Goal: Information Seeking & Learning: Learn about a topic

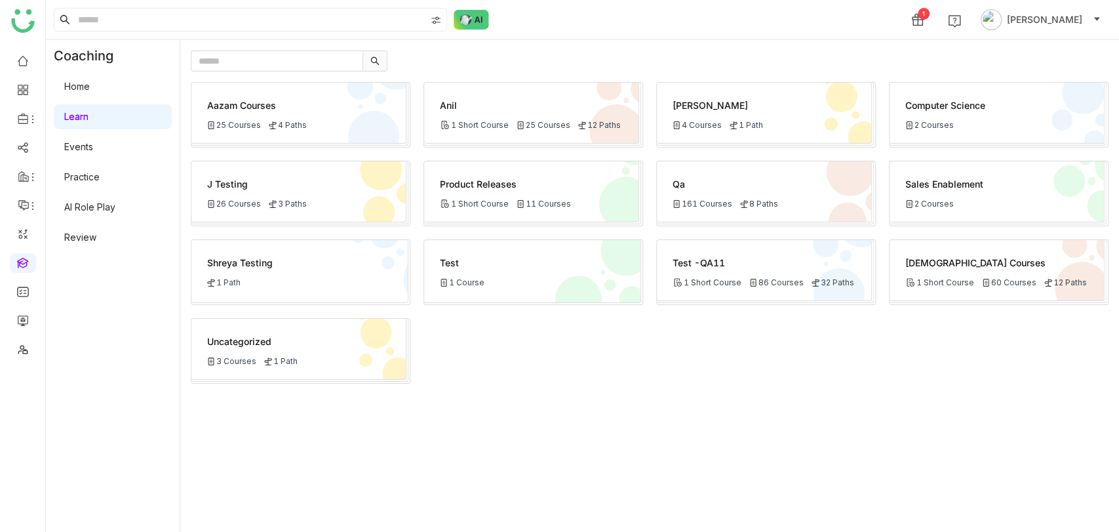
click at [252, 111] on div "Aazam Courses 25 Courses 4 Paths" at bounding box center [298, 113] width 215 height 61
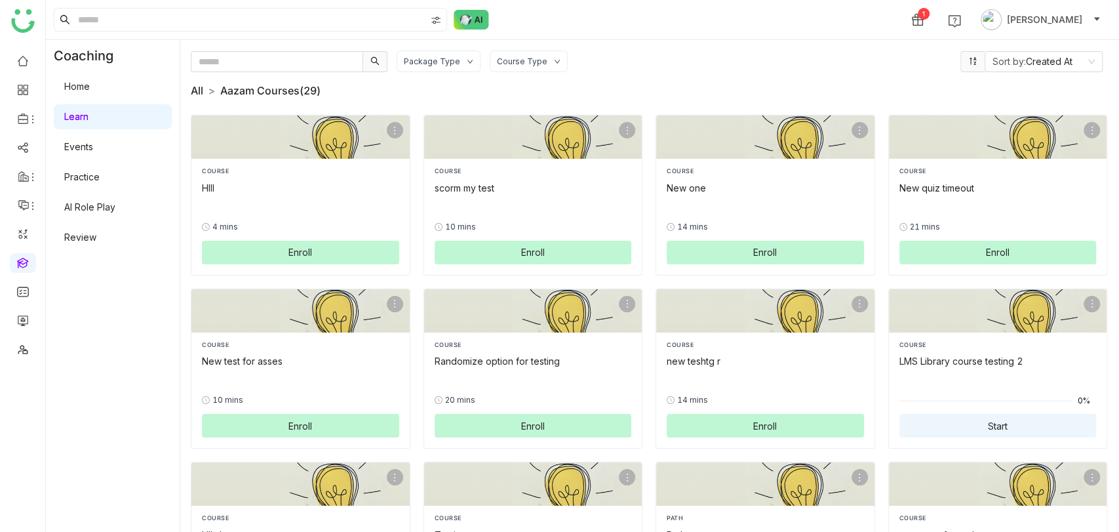
click at [197, 90] on link "All" at bounding box center [197, 90] width 12 height 13
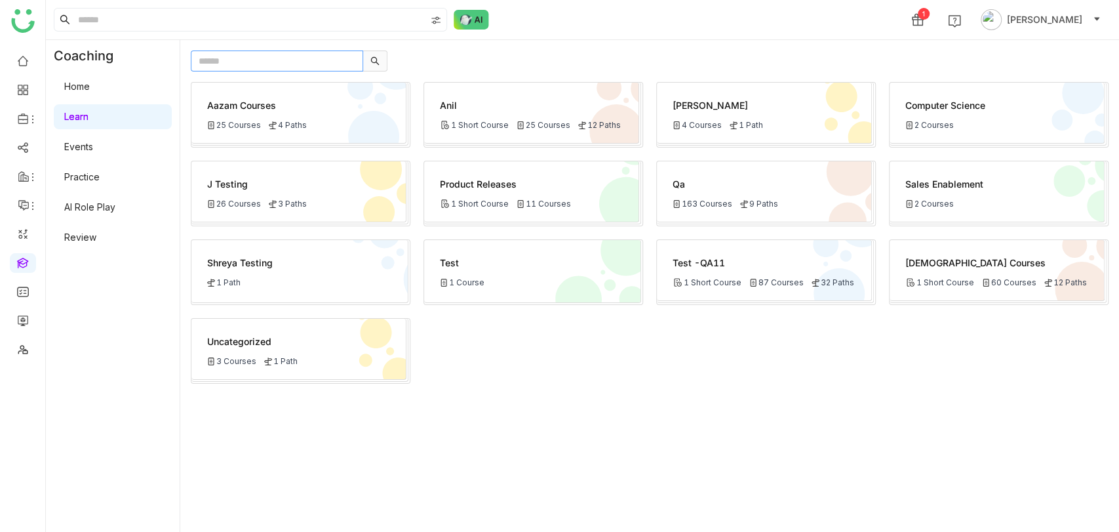
click at [231, 59] on input "text" at bounding box center [277, 60] width 172 height 21
type input "***"
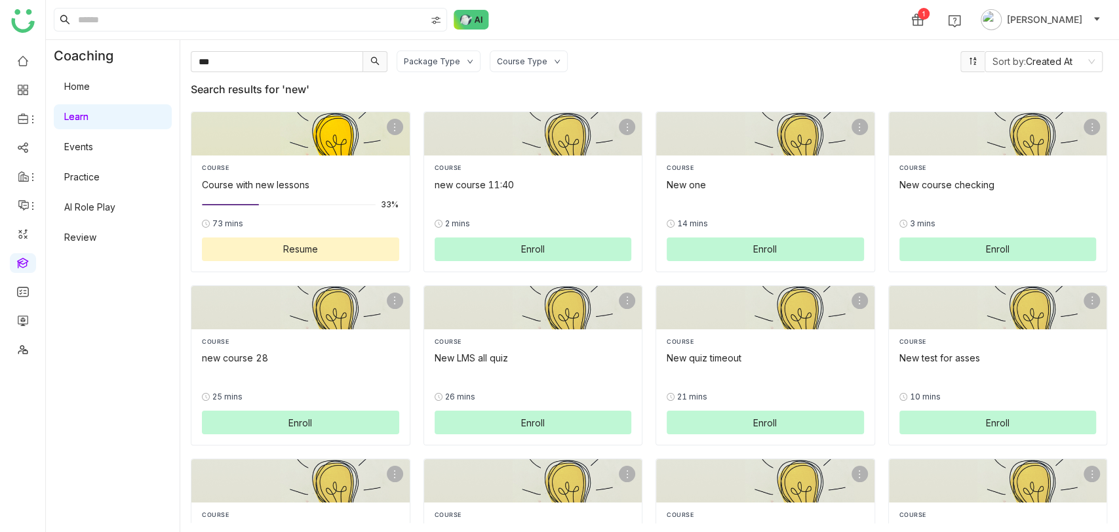
click at [294, 193] on div "COURSE Course with new lessons 33% 73 mins Resume" at bounding box center [300, 212] width 197 height 98
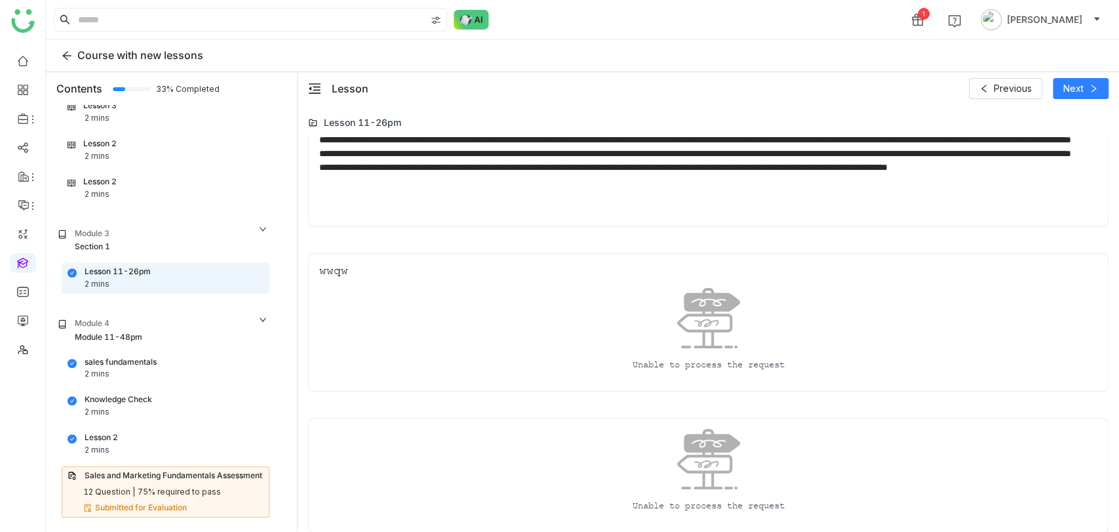
scroll to position [26, 0]
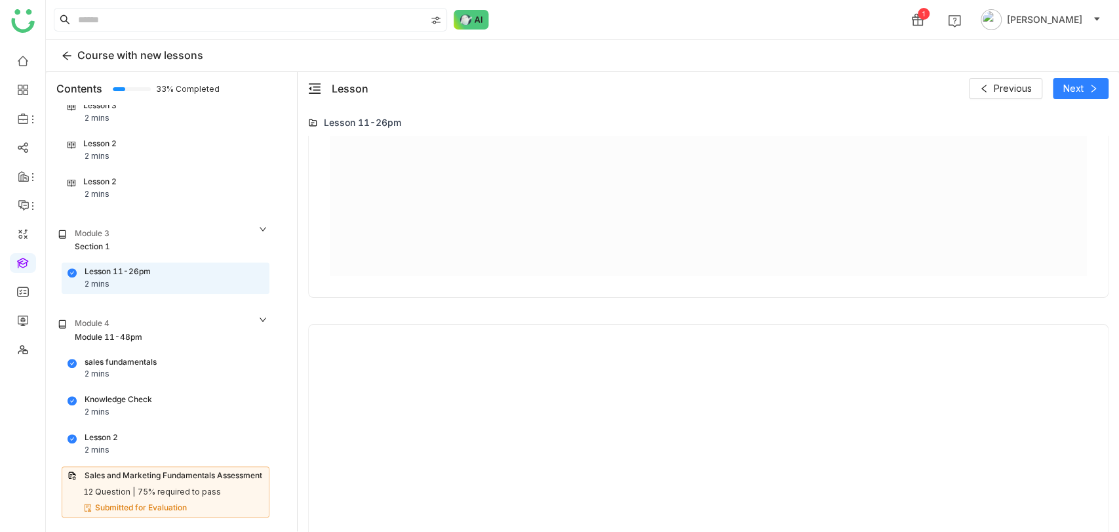
scroll to position [367, 0]
type input "*"
